Goal: Information Seeking & Learning: Learn about a topic

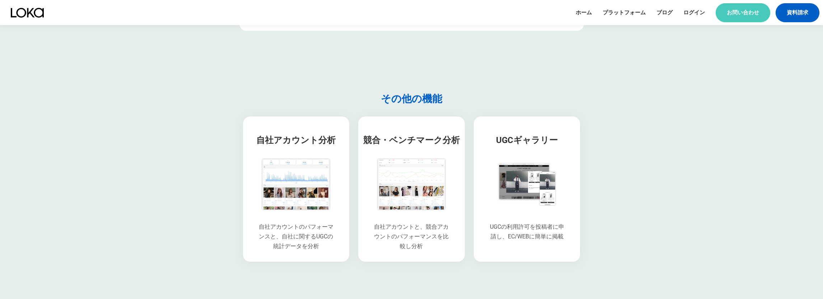
scroll to position [1374, 0]
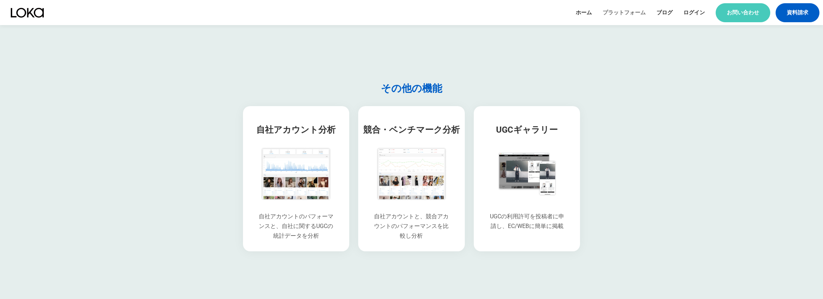
click at [527, 16] on link "プラットフォーム" at bounding box center [623, 13] width 43 height 8
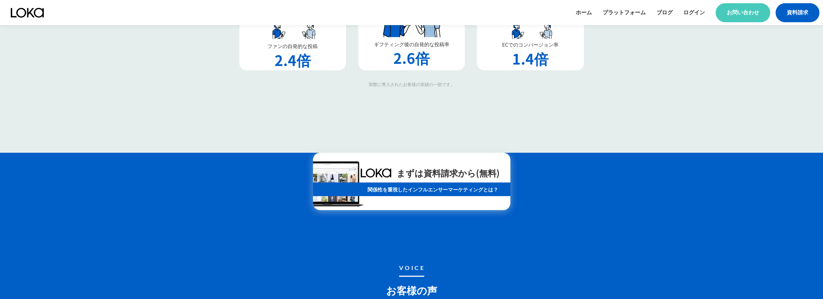
scroll to position [2481, 0]
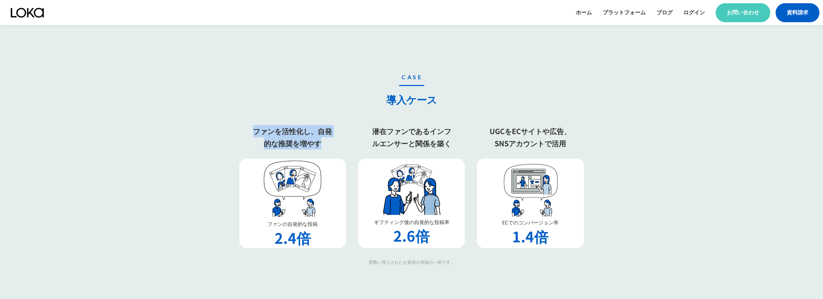
drag, startPoint x: 281, startPoint y: 89, endPoint x: 333, endPoint y: 132, distance: 68.1
click at [333, 132] on div "CASE 導入ケース ファンを活性化し、自発的な推奨を増やす ファンの自発的な投稿 2.4倍 潜在ファンであるインフルエンサーと関係を築く ギフティング後の自…" at bounding box center [411, 169] width 344 height 193
click at [295, 132] on h3 "ファンを活性化し、自発的な推奨を増やす" at bounding box center [292, 137] width 83 height 24
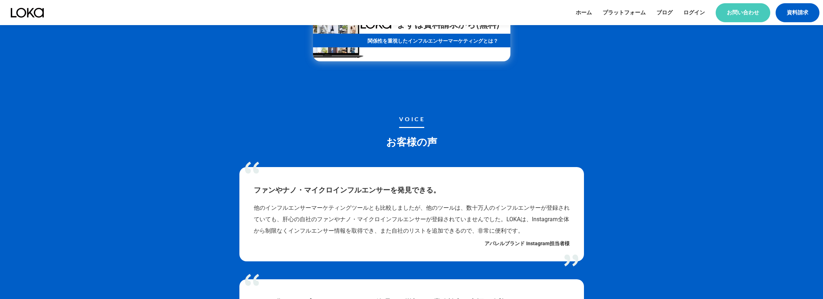
scroll to position [2810, 0]
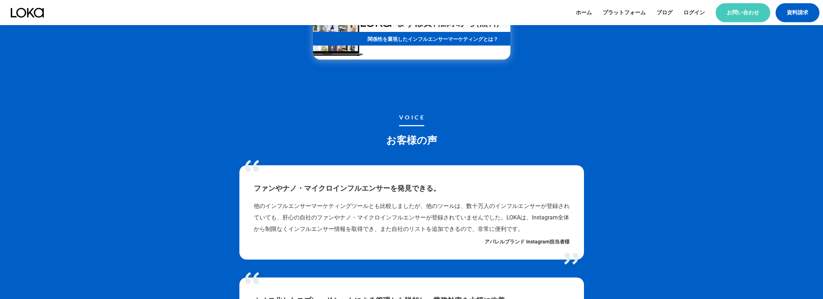
drag, startPoint x: 250, startPoint y: 114, endPoint x: 281, endPoint y: 162, distance: 56.6
click at [281, 162] on div "VOICE お客様の声 ファンやナノ・マイクロインフルエンサーを発見できる。 他のインフルエンサーマーケティングツールとも比較しましたが、他のツールは、数十万…" at bounding box center [411, 299] width 344 height 442
click at [281, 165] on li "ファンやナノ・マイクロインフルエンサーを発見できる。 他のインフルエンサーマーケティングツールとも比較しましたが、他のツールは、数十万人のインフルエンサーが登…" at bounding box center [411, 212] width 344 height 95
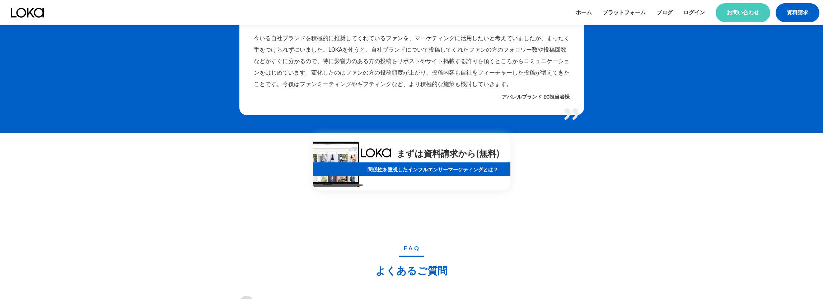
scroll to position [3948, 0]
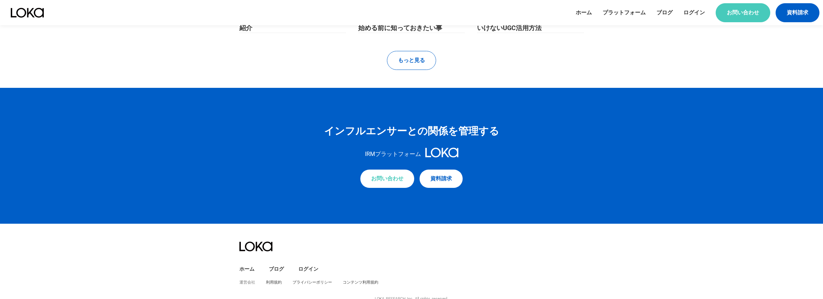
click at [244, 271] on link "運営会社" at bounding box center [247, 282] width 16 height 5
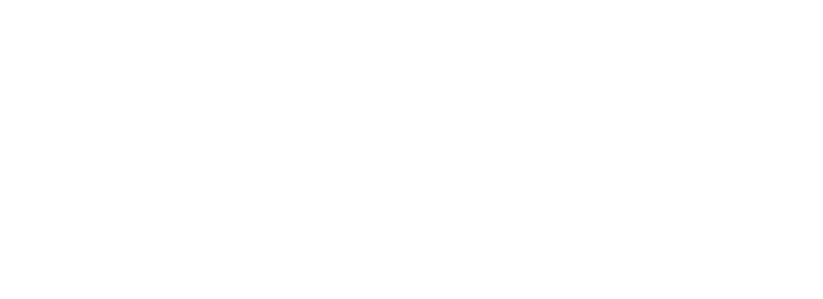
click at [244, 271] on link "運営会社" at bounding box center [247, 282] width 16 height 5
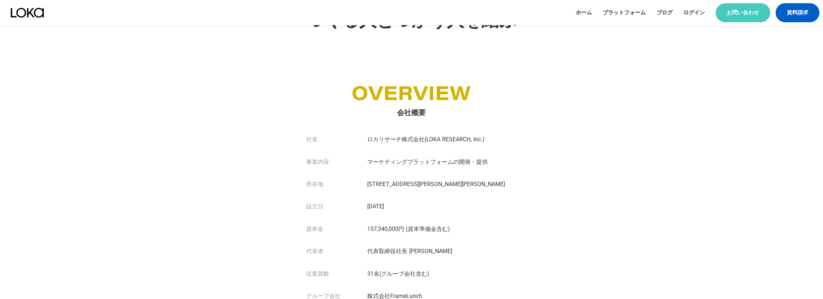
scroll to position [319, 0]
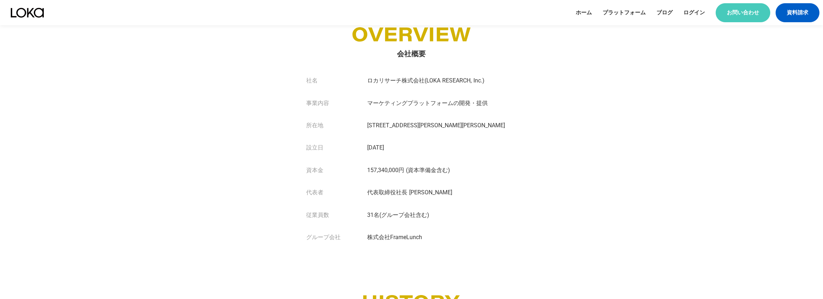
drag, startPoint x: 372, startPoint y: 196, endPoint x: 414, endPoint y: 196, distance: 42.3
click at [414, 196] on div "代表者 代表取締役社⻑ [PERSON_NAME]" at bounding box center [411, 193] width 210 height 22
drag, startPoint x: 360, startPoint y: 215, endPoint x: 405, endPoint y: 215, distance: 45.6
click at [405, 215] on div "従業員数 31名(グループ会社含む)" at bounding box center [411, 215] width 210 height 22
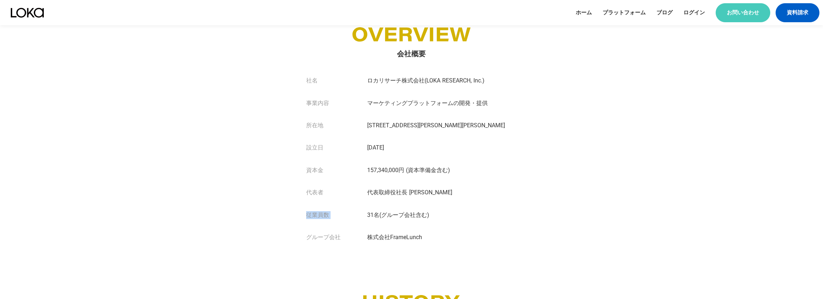
click at [405, 215] on div "従業員数 31名(グループ会社含む)" at bounding box center [411, 215] width 210 height 22
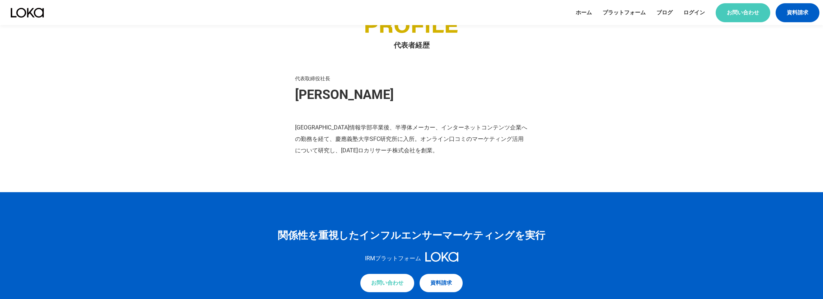
scroll to position [843, 0]
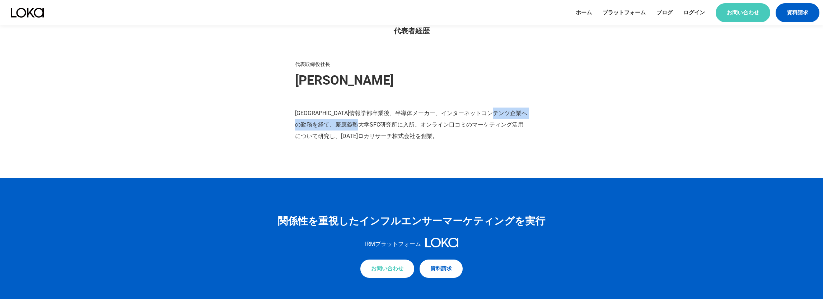
drag, startPoint x: 299, startPoint y: 128, endPoint x: 391, endPoint y: 136, distance: 92.9
click at [391, 136] on p "[GEOGRAPHIC_DATA]情報学部卒業後、半導体メーカー、インターネットコンテンツ企業への勤務を経て、慶應義塾大学SFC研究所に入所。オンライン口コミ…" at bounding box center [411, 125] width 233 height 34
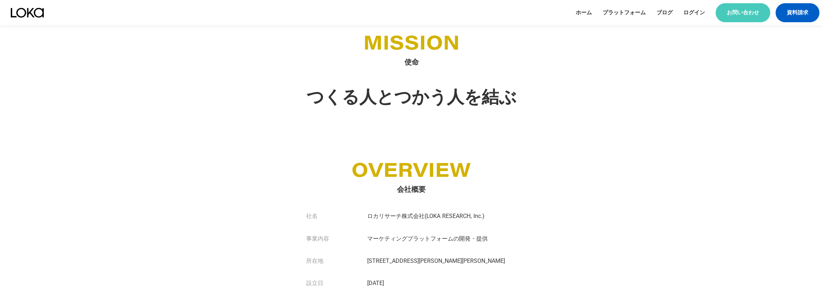
scroll to position [0, 0]
